Goal: Information Seeking & Learning: Find contact information

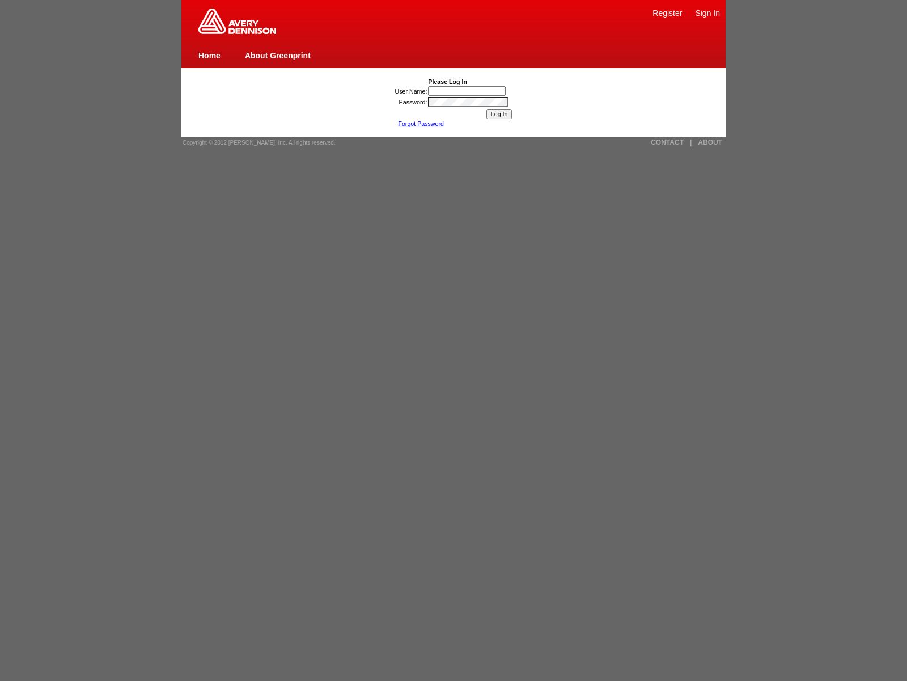
click at [668, 142] on link "CONTACT" at bounding box center [667, 142] width 33 height 8
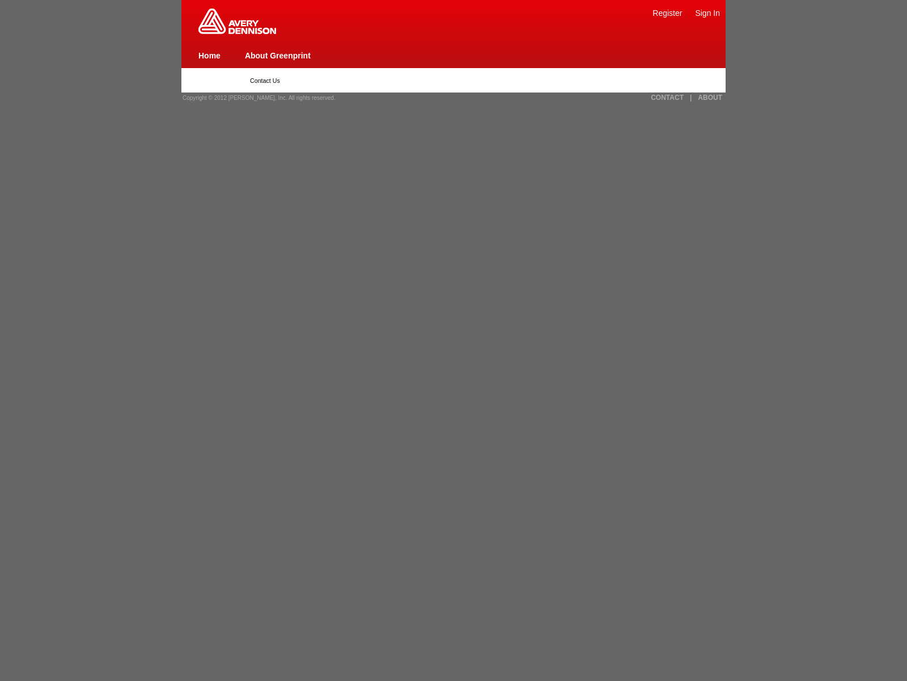
click at [668, 12] on link "Register" at bounding box center [667, 13] width 29 height 9
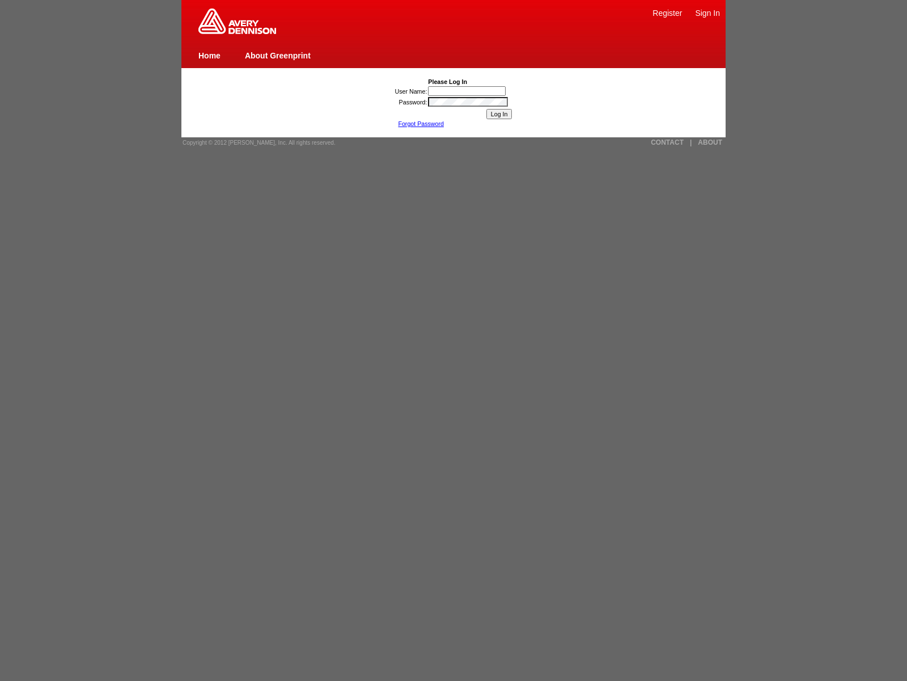
click at [421, 124] on link "Forgot Password" at bounding box center [421, 123] width 46 height 7
click at [668, 142] on link "CONTACT" at bounding box center [667, 142] width 33 height 8
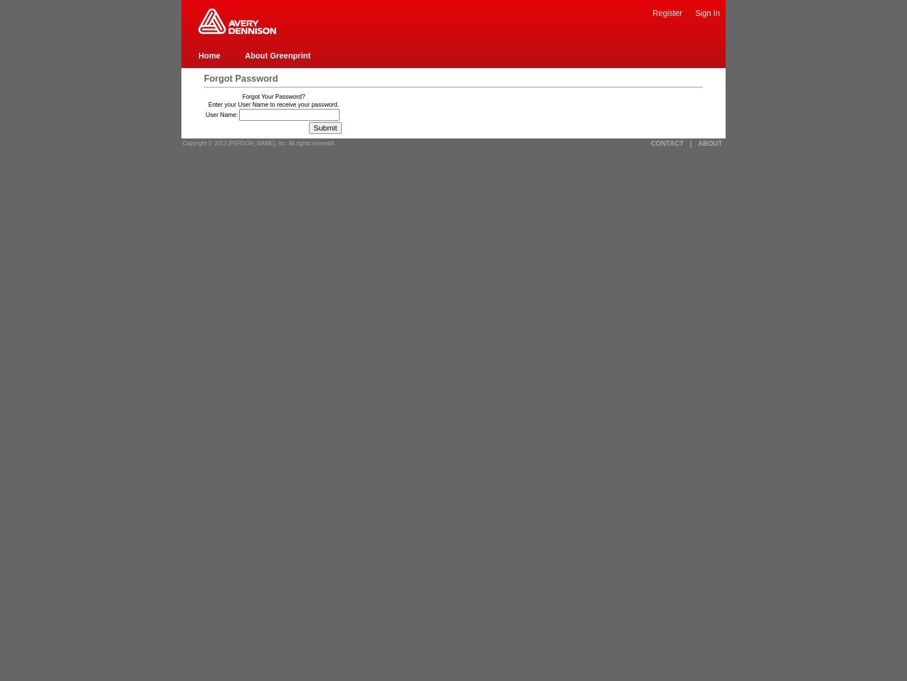
click at [237, 32] on img at bounding box center [238, 22] width 78 height 26
type input "28"
click at [330, 128] on input "Submit" at bounding box center [325, 128] width 32 height 12
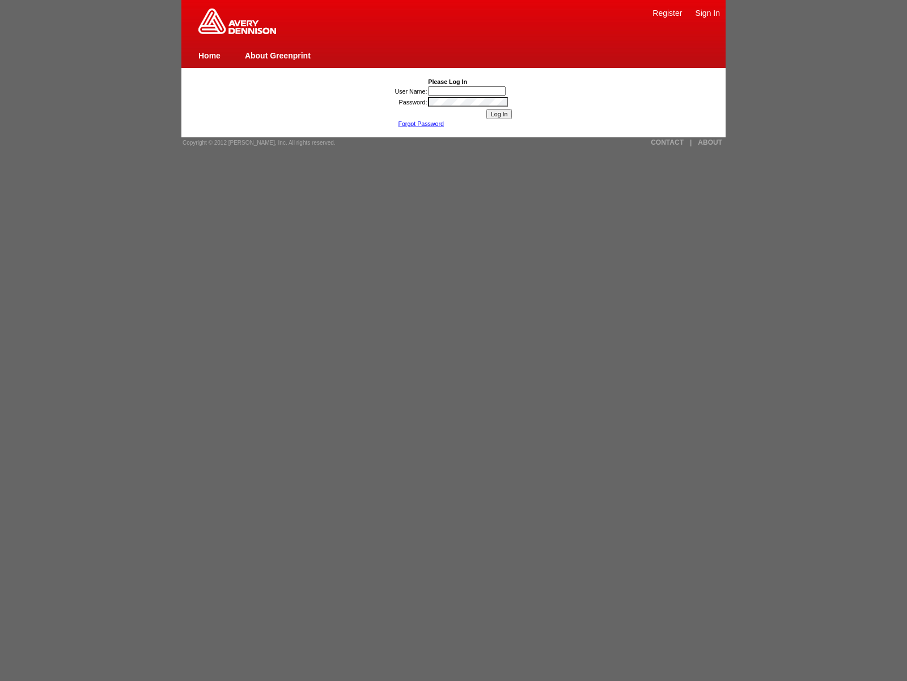
click at [668, 142] on link "CONTACT" at bounding box center [667, 142] width 33 height 8
click at [421, 124] on link "Forgot Password" at bounding box center [421, 123] width 46 height 7
click at [710, 142] on link "ABOUT" at bounding box center [710, 142] width 24 height 8
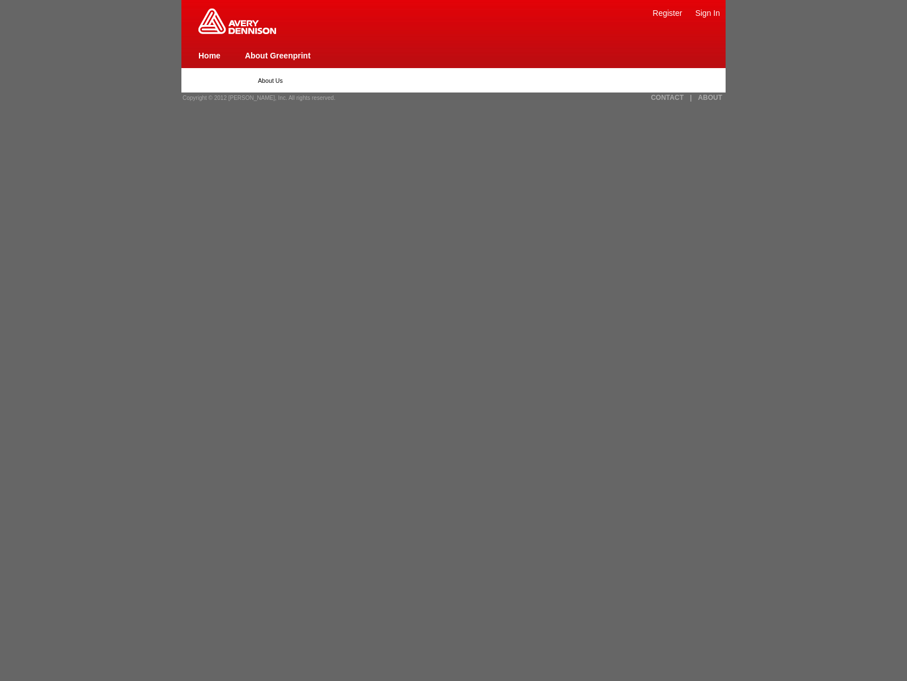
click at [277, 55] on link "About Greenprint" at bounding box center [278, 55] width 66 height 9
click at [668, 98] on link "CONTACT" at bounding box center [667, 98] width 33 height 8
